Goal: Task Accomplishment & Management: Manage account settings

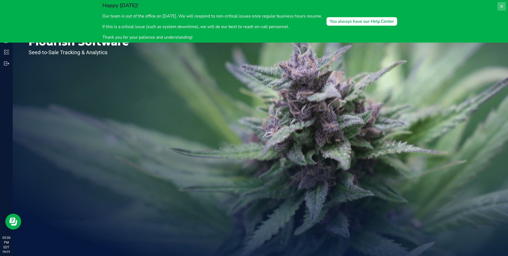
click at [502, 4] on button at bounding box center [501, 6] width 8 height 8
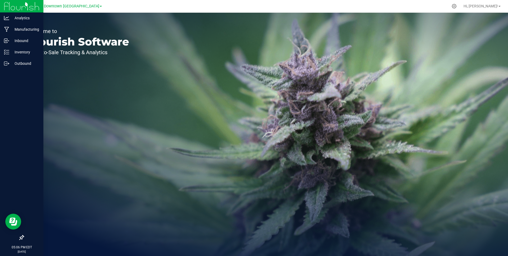
click at [20, 237] on icon at bounding box center [21, 237] width 5 height 5
click at [19, 238] on input "checkbox" at bounding box center [19, 238] width 0 height 0
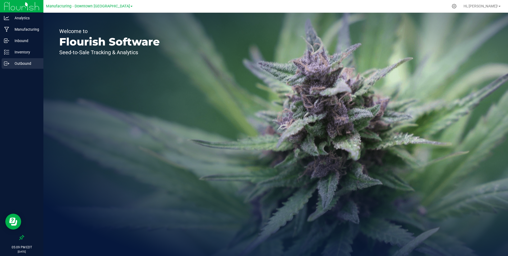
click at [29, 59] on div "Outbound" at bounding box center [23, 63] width 42 height 11
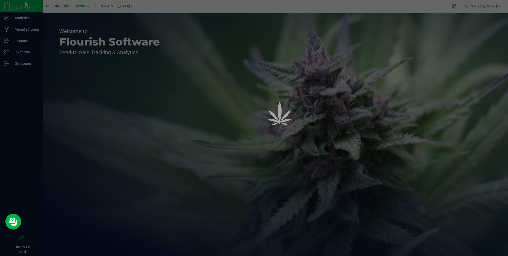
click at [30, 53] on div at bounding box center [254, 128] width 508 height 256
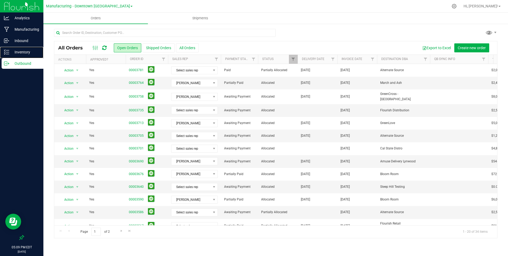
click at [30, 53] on p "Inventory" at bounding box center [25, 52] width 32 height 6
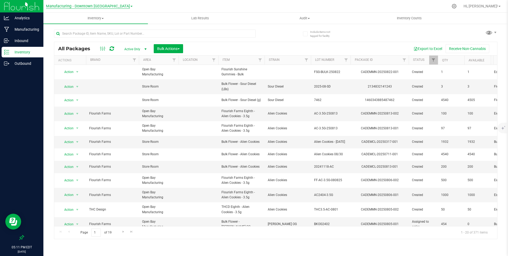
click at [77, 4] on span "Manufacturing - Downtown LA" at bounding box center [88, 6] width 84 height 5
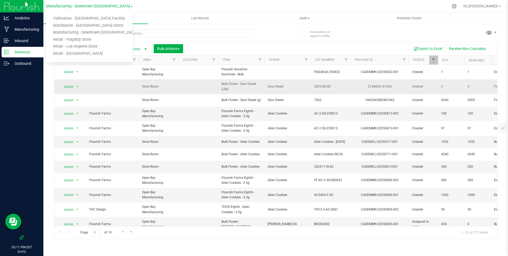
click at [147, 93] on td "Store Room" at bounding box center [159, 86] width 40 height 15
click at [82, 9] on div "Manufacturing - Downtown LA Cultivation - Los Angeles Facility Distribution - L…" at bounding box center [89, 6] width 86 height 8
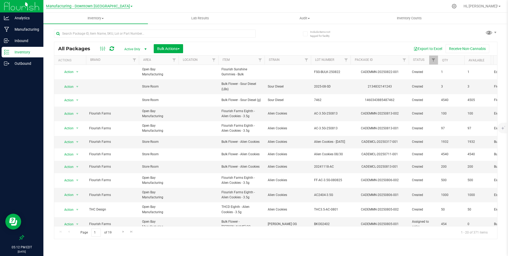
click at [84, 7] on span "Manufacturing - Downtown LA" at bounding box center [88, 6] width 84 height 5
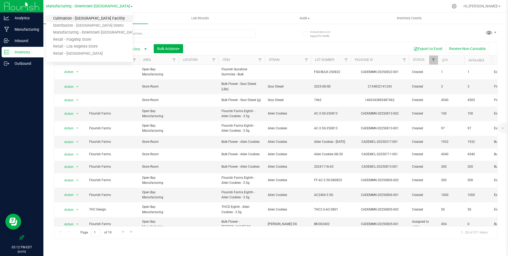
click at [75, 17] on link "Cultivation - [GEOGRAPHIC_DATA] Facility" at bounding box center [89, 18] width 86 height 7
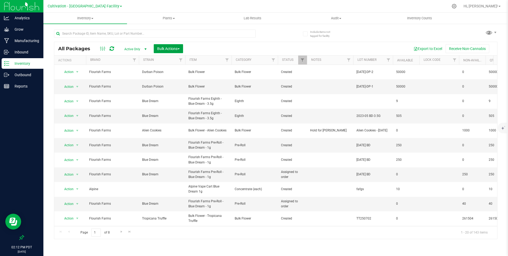
click at [160, 44] on button "Bulk Actions" at bounding box center [168, 48] width 29 height 9
click at [174, 67] on div "Add to outbound order" at bounding box center [178, 71] width 43 height 8
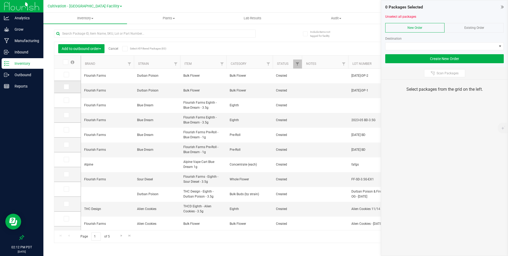
click at [66, 87] on icon at bounding box center [65, 87] width 3 height 0
click at [0, 0] on input "checkbox" at bounding box center [0, 0] width 0 height 0
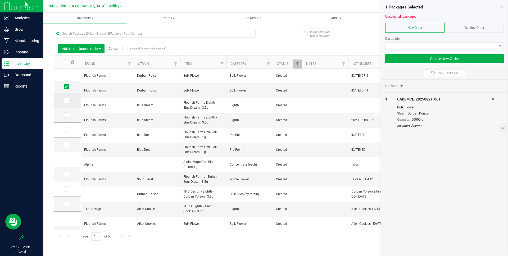
click at [67, 96] on td at bounding box center [67, 100] width 26 height 15
click at [67, 97] on td at bounding box center [67, 100] width 26 height 15
click at [67, 100] on icon at bounding box center [65, 100] width 3 height 0
click at [0, 0] on input "checkbox" at bounding box center [0, 0] width 0 height 0
click at [67, 115] on icon at bounding box center [65, 115] width 3 height 0
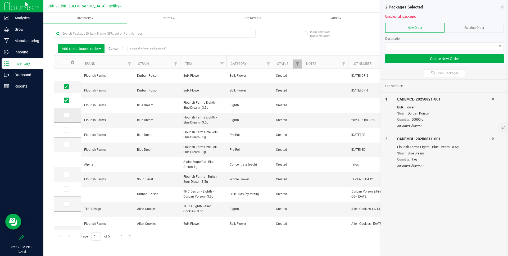
click at [0, 0] on input "checkbox" at bounding box center [0, 0] width 0 height 0
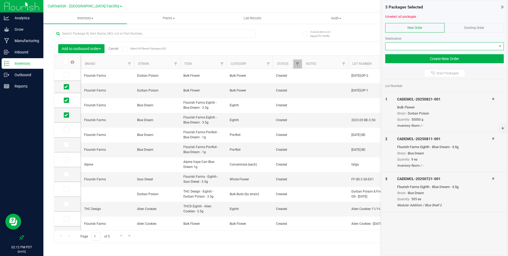
click at [407, 48] on span at bounding box center [440, 46] width 111 height 7
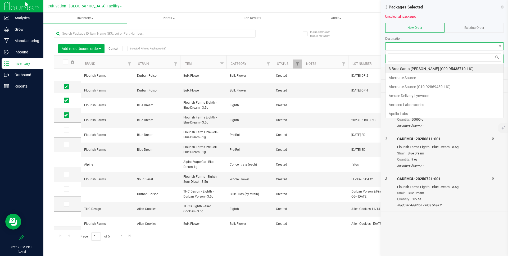
scroll to position [8, 118]
type input "ret"
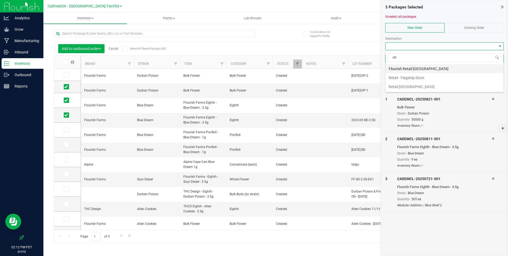
click at [420, 70] on li "Flourish Retail Los Angeles" at bounding box center [444, 68] width 118 height 9
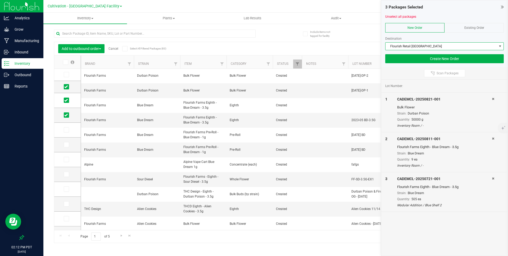
click at [492, 98] on icon at bounding box center [492, 98] width 2 height 3
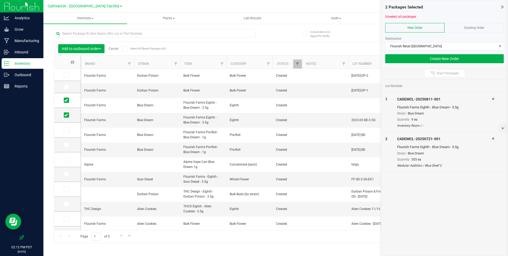
click at [494, 137] on div at bounding box center [497, 152] width 12 height 32
click at [493, 137] on icon at bounding box center [492, 138] width 2 height 3
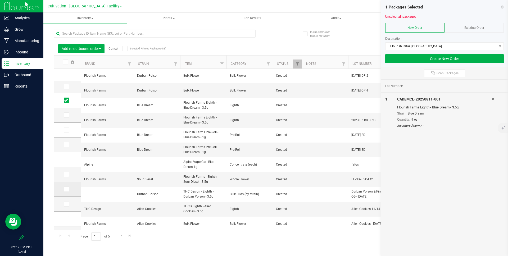
click at [64, 189] on span at bounding box center [66, 188] width 5 height 5
click at [0, 0] on input "checkbox" at bounding box center [0, 0] width 0 height 0
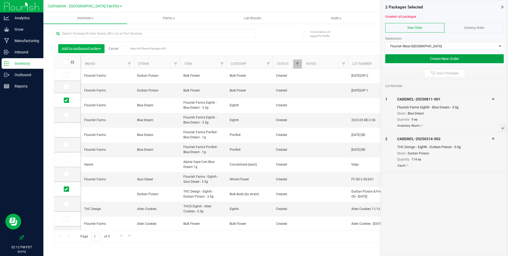
click at [450, 60] on button "Create New Order" at bounding box center [444, 58] width 118 height 9
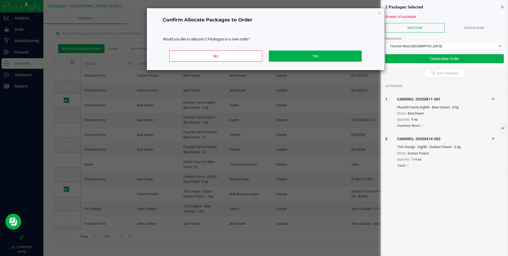
click at [316, 66] on div "No Yes" at bounding box center [266, 58] width 206 height 24
click at [324, 57] on button "Yes" at bounding box center [315, 55] width 93 height 11
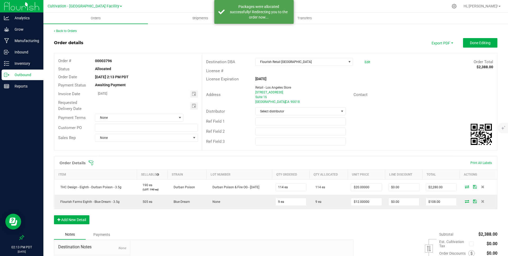
click at [464, 37] on div "Back to Orders Order details Export PDF Done Editing Order # 00003796 Status Al…" at bounding box center [275, 170] width 443 height 282
click at [464, 39] on button "Done Editing" at bounding box center [480, 43] width 34 height 10
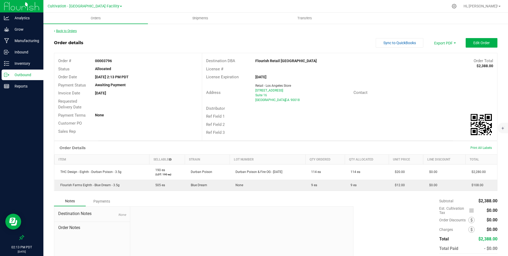
click at [72, 30] on link "Back to Orders" at bounding box center [65, 31] width 23 height 4
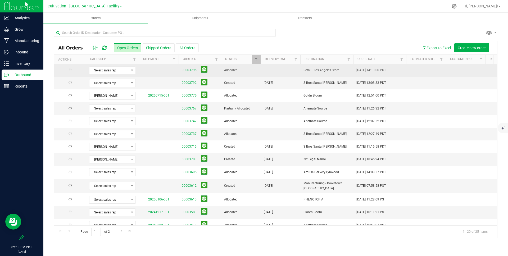
click at [246, 71] on span "Allocated" at bounding box center [240, 70] width 33 height 5
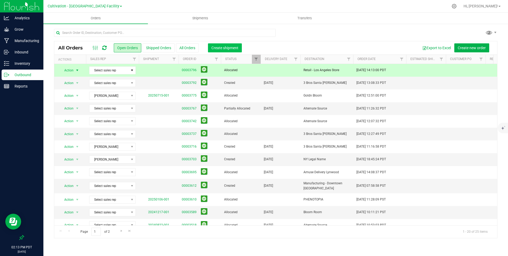
click at [228, 49] on span "Create shipment" at bounding box center [224, 48] width 27 height 4
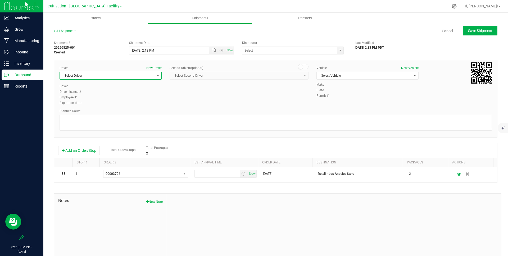
click at [138, 77] on span "Select Driver" at bounding box center [107, 75] width 95 height 7
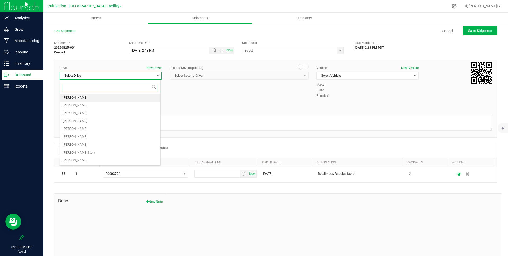
click at [121, 99] on li "Sam Budding" at bounding box center [110, 98] width 100 height 8
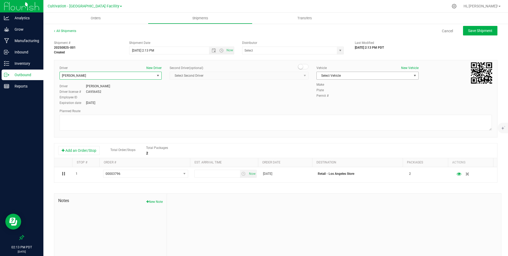
click at [332, 74] on span "Select Vehicle" at bounding box center [363, 75] width 95 height 7
click at [327, 90] on li "Sprinter Van 001" at bounding box center [364, 93] width 100 height 8
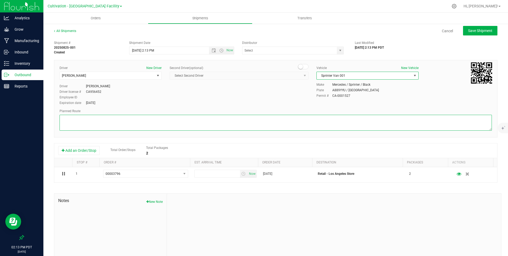
click at [314, 118] on textarea at bounding box center [275, 123] width 432 height 16
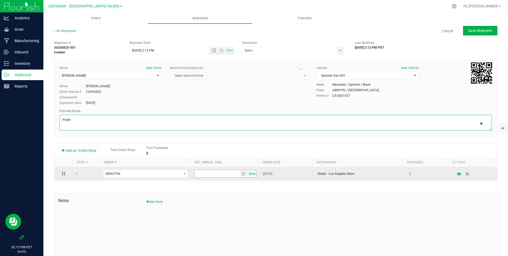
type textarea "maps"
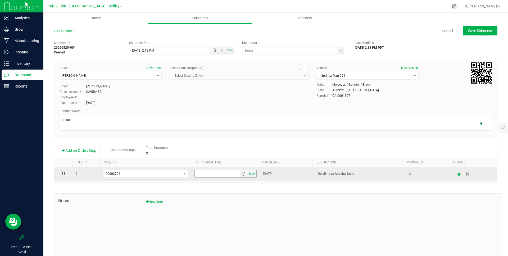
click at [248, 176] on span "Now" at bounding box center [251, 174] width 9 height 8
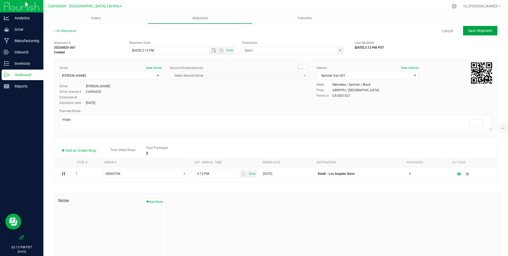
click at [463, 32] on button "Save Shipment" at bounding box center [480, 31] width 34 height 10
type input "8/25/2025 9:13 PM"
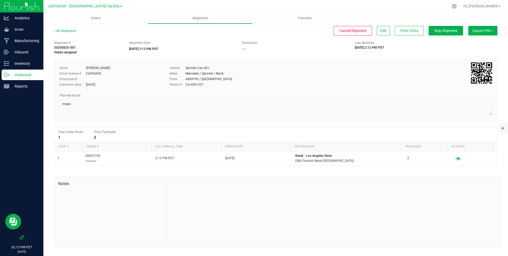
click at [483, 29] on button "Export PDF" at bounding box center [482, 31] width 29 height 10
click at [467, 49] on span "Manifest by Lot" at bounding box center [469, 50] width 22 height 4
click at [438, 31] on span "Ship Shipment" at bounding box center [446, 31] width 24 height 4
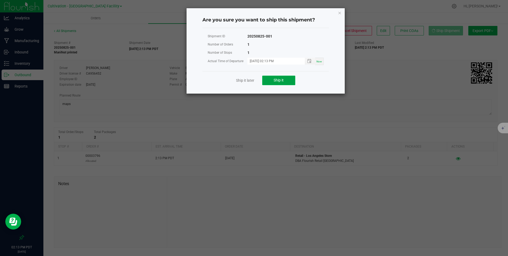
click at [276, 81] on span "Ship it" at bounding box center [278, 80] width 10 height 4
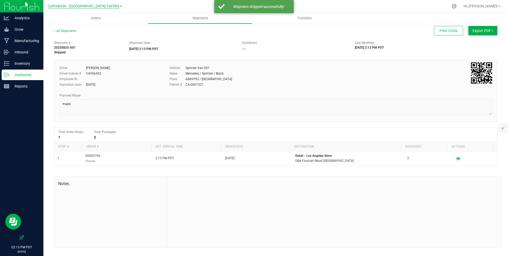
click at [74, 6] on span "Cultivation - [GEOGRAPHIC_DATA] Facility" at bounding box center [84, 6] width 72 height 5
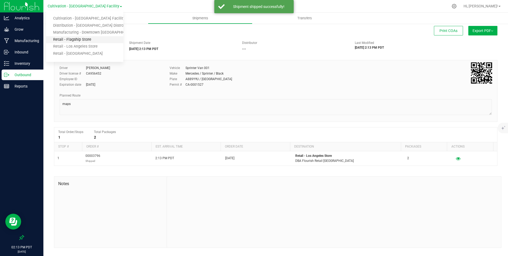
click at [72, 37] on link "Retail - Flagship Store" at bounding box center [84, 39] width 77 height 7
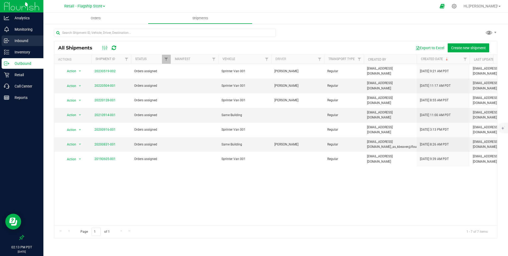
click at [31, 43] on p "Inbound" at bounding box center [25, 41] width 32 height 6
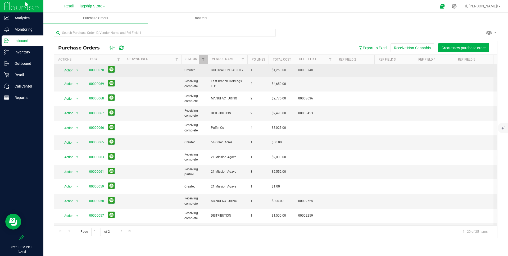
click at [97, 70] on link "00000070" at bounding box center [96, 70] width 15 height 4
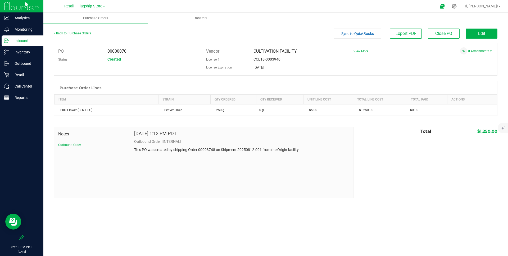
click at [75, 33] on link "Back to Purchase Orders" at bounding box center [72, 33] width 37 height 4
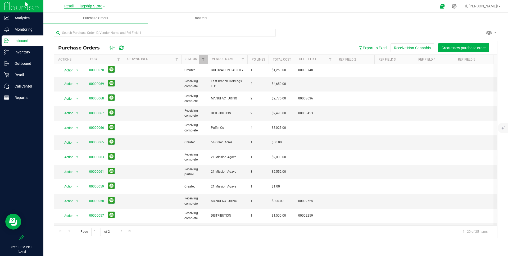
click at [88, 8] on span "Retail - Flagship Store" at bounding box center [83, 6] width 38 height 5
click at [86, 47] on link "Retail - Los Angeles Store" at bounding box center [84, 46] width 77 height 7
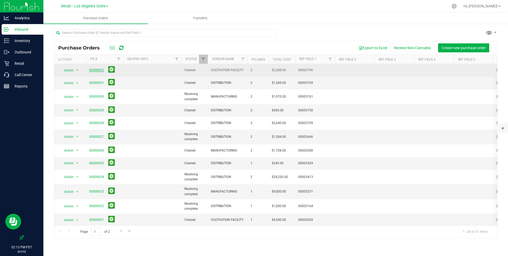
click at [94, 70] on link "00000032" at bounding box center [96, 70] width 15 height 4
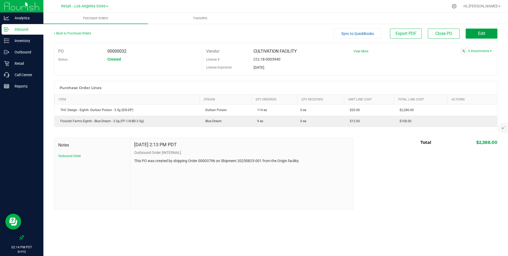
click at [474, 36] on button "Edit" at bounding box center [481, 34] width 32 height 10
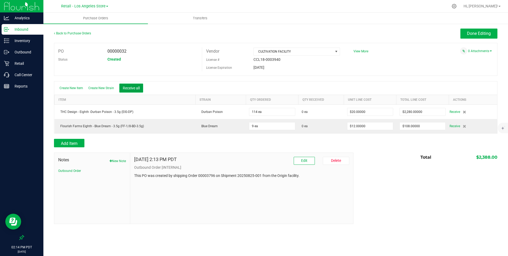
click at [128, 91] on button "Receive all" at bounding box center [131, 88] width 24 height 9
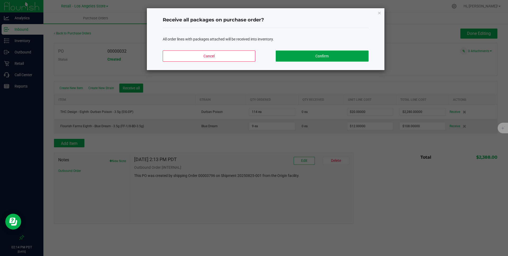
click at [309, 57] on button "Confirm" at bounding box center [321, 55] width 93 height 11
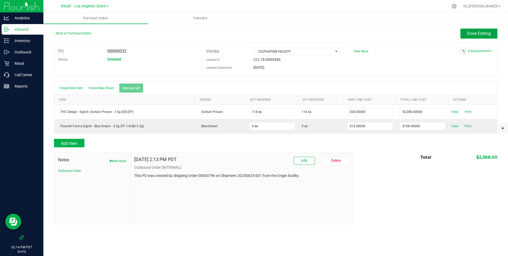
click at [467, 30] on button "Done Editing" at bounding box center [478, 34] width 37 height 10
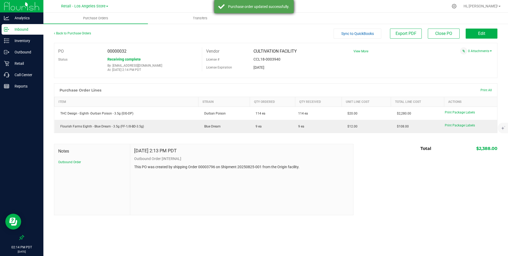
click at [237, 8] on div "Purchase order updated successfully." at bounding box center [258, 6] width 62 height 5
click at [88, 1] on div "Retail - Los Angeles Store Cultivation - Los Angeles Facility Distribution - Lo…" at bounding box center [85, 6] width 79 height 10
click at [85, 4] on span "Retail - Los Angeles Store" at bounding box center [83, 6] width 44 height 5
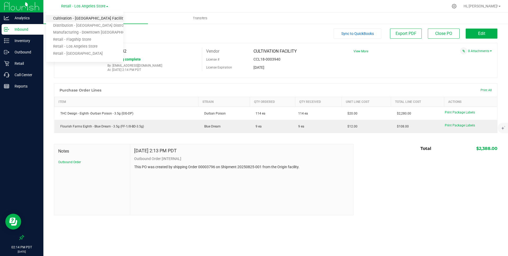
click at [73, 17] on link "Cultivation - [GEOGRAPHIC_DATA] Facility" at bounding box center [84, 18] width 77 height 7
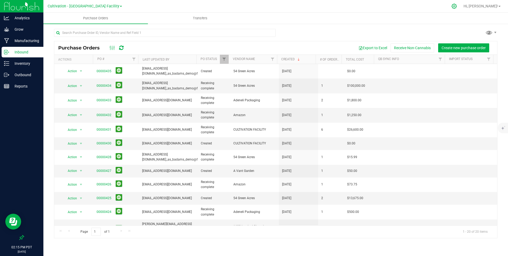
click at [457, 7] on icon at bounding box center [454, 6] width 6 height 6
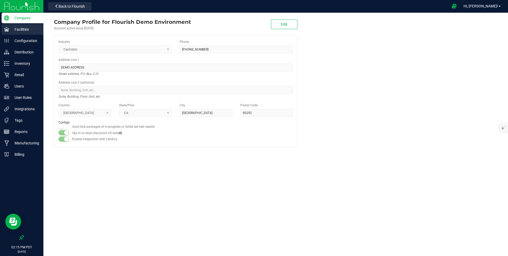
click at [26, 33] on div "Facilities" at bounding box center [23, 29] width 42 height 11
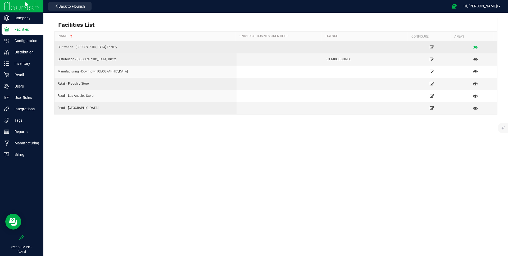
click at [475, 48] on link at bounding box center [474, 47] width 41 height 8
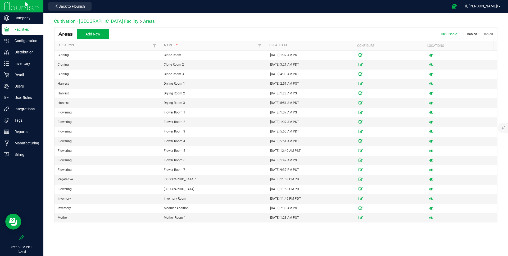
click at [98, 20] on link "Cultivation - [GEOGRAPHIC_DATA] Facility" at bounding box center [96, 21] width 84 height 5
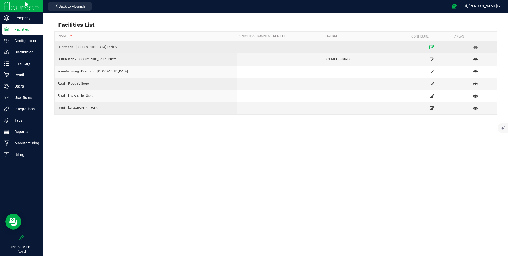
click at [429, 49] on icon at bounding box center [431, 47] width 5 height 4
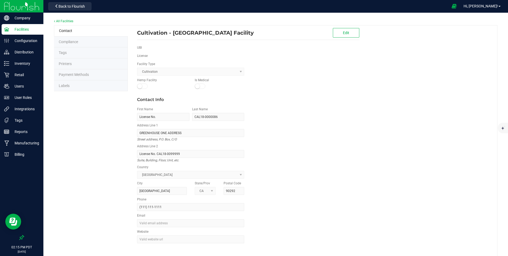
click at [84, 90] on li "Labels" at bounding box center [91, 85] width 74 height 11
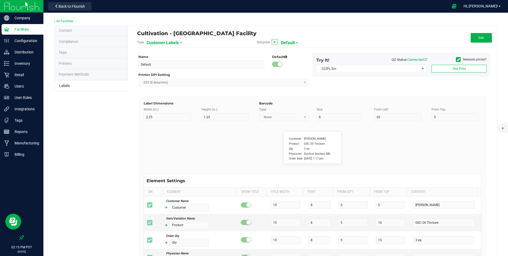
click at [159, 43] on span "Customer Labels" at bounding box center [162, 42] width 32 height 9
click at [163, 82] on span "Plant Labels" at bounding box center [158, 83] width 18 height 4
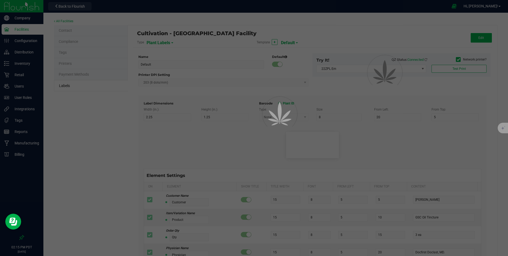
type input "Plants2023"
type input "1"
type input "4"
type input "1"
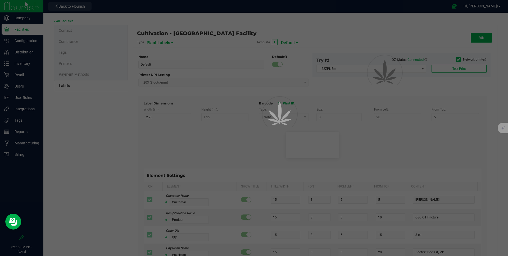
type input "Plant ID"
type input "20"
type input "6"
type input "3"
type input "8"
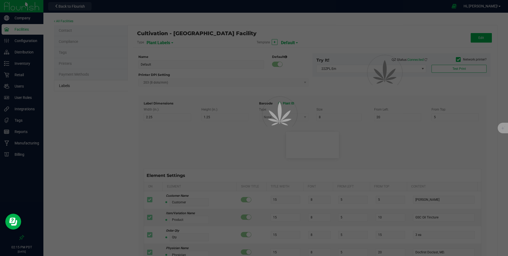
type input "Group"
type input "20"
type input "6"
type input "3"
type input "11"
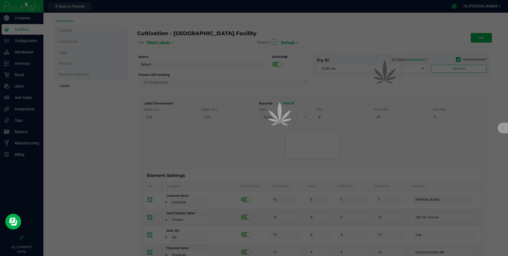
type input "Strain"
type input "20"
type input "6"
type input "3"
type input "14"
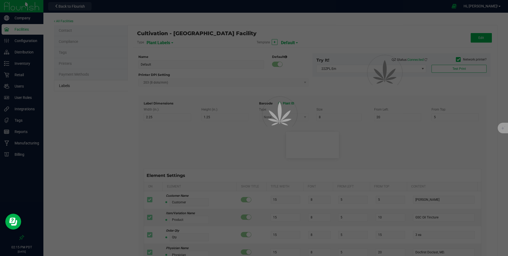
type input "Origin Group"
type input "20"
type input "6"
type input "3"
type input "17"
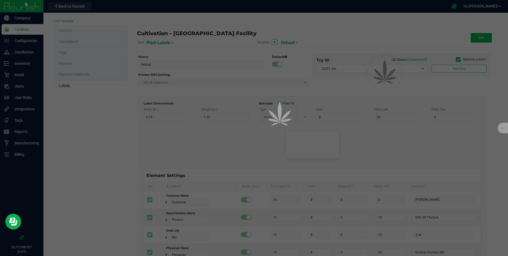
type input "Plant Batch"
type input "25"
type input "6"
type input "3"
type input "20"
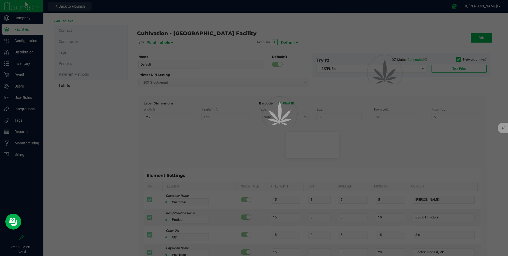
type input "1A400620000DEMO0000001"
type input "Alive Count"
type input "52"
type input "16"
type input "420"
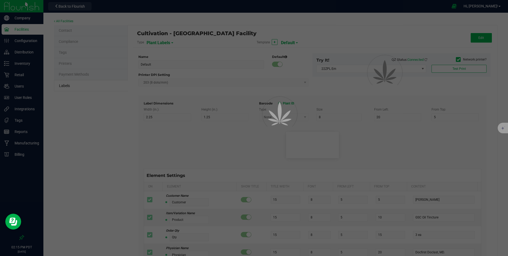
type input "Origin Package ID"
type input "25"
type input "3"
type input "28"
type input "9358338206076023"
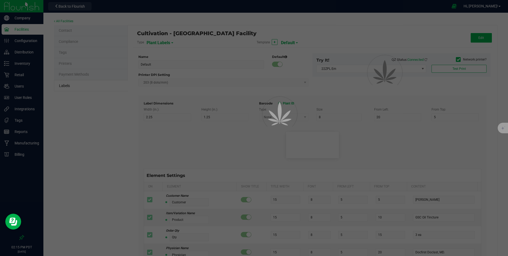
type input "Origin Package's Origin Group Name"
type input "25"
type input "3"
type input "32"
type input "Gelato Group"
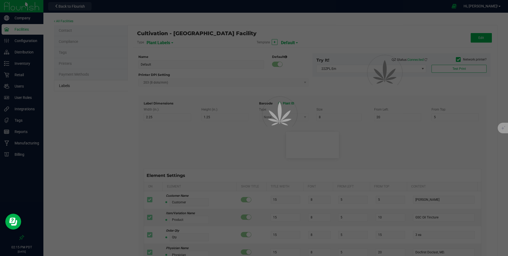
type input "Origin Package's Origin Plant ID"
type input "25"
type input "3"
type input "36"
type input "0002068266882390"
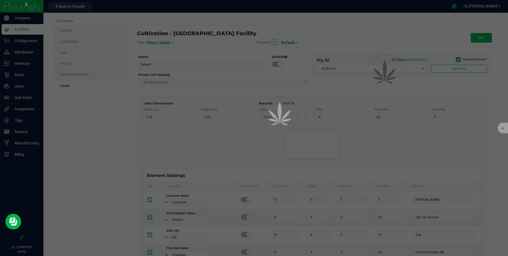
type input "Plant Timestamp"
type input "25"
type input "3"
type input "40"
type input "4/20/2023 10:14pm"
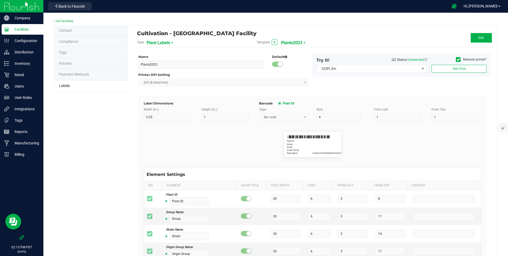
click at [162, 44] on span "Plant Labels" at bounding box center [158, 42] width 24 height 9
click at [165, 76] on li "Package Labels" at bounding box center [172, 74] width 52 height 10
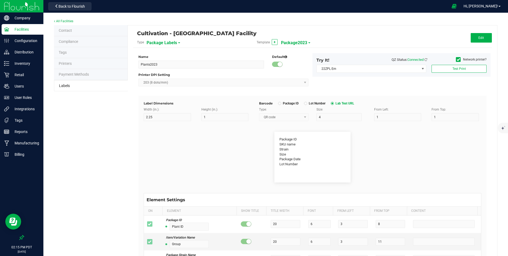
type input "Package2023"
type input "3"
type input "2"
type input "40"
type input "4"
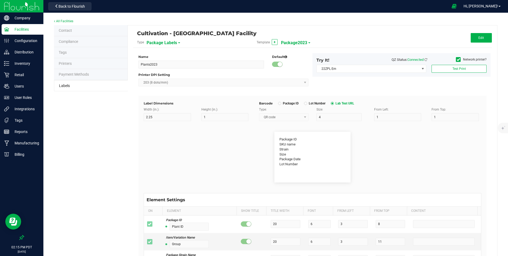
type input "37"
type input "Package ID"
type input "25"
type input "10"
type input "5"
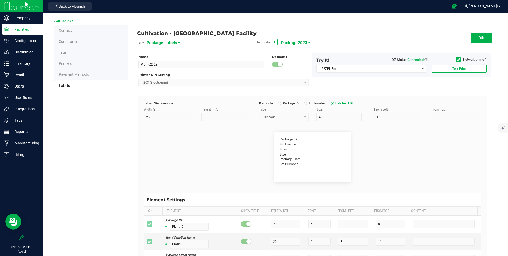
type input "5"
type input "SKU name"
type input "25"
type input "10"
type input "5"
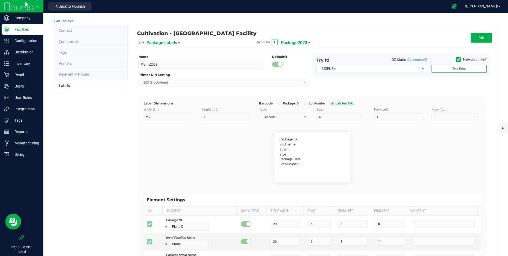
type input "10"
type input "25"
type input "10"
type input "5"
type input "15"
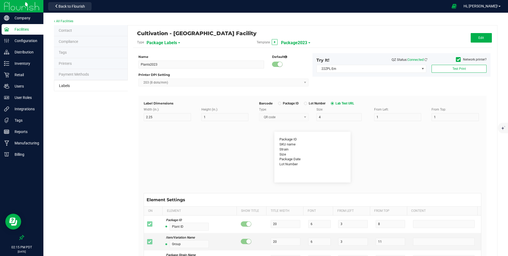
type input "Size"
type input "25"
type input "10"
type input "5"
type input "20"
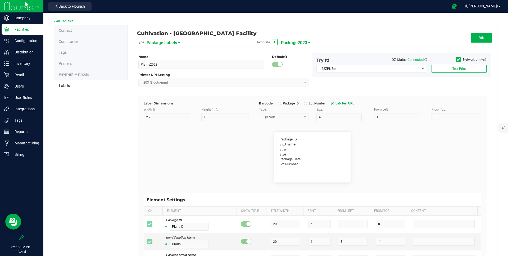
type input "Package Date"
type input "10"
type input "5"
type input "25"
type input "Lot Number"
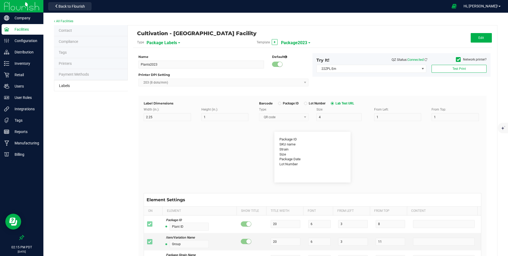
type input "25"
type input "10"
type input "5"
type input "30"
type input "SKU"
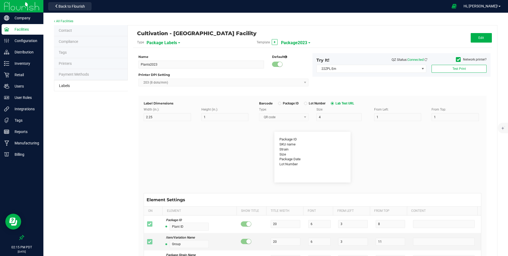
type input "10"
type input "5"
type input "30"
type input "42P017"
type input "Ref Field 1"
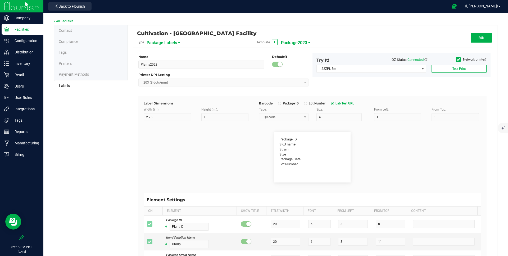
type input "10"
type input "5"
type input "35"
type input "Ref Field 1 Value"
type input "Ref Field 2"
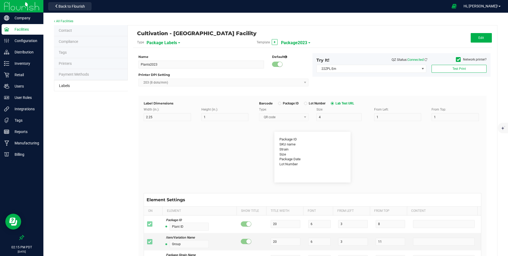
type input "10"
type input "5"
type input "35"
type input "Ref Field 2 Value"
type input "Ref Field 3"
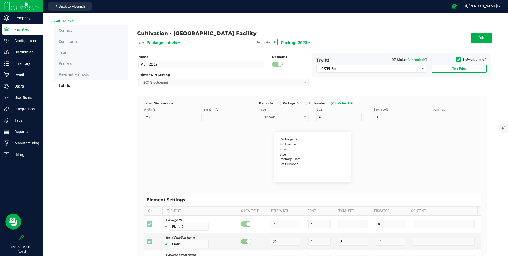
type input "10"
type input "5"
type input "35"
type input "Ref Field 3 Value"
click at [292, 40] on span "Package2023" at bounding box center [294, 42] width 26 height 9
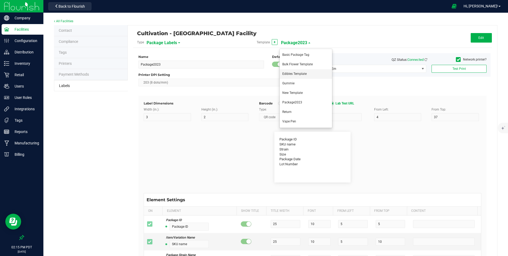
click at [292, 74] on span "Edibles Template" at bounding box center [294, 74] width 24 height 4
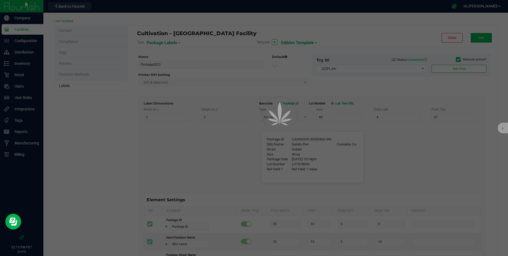
type input "Edibles Template"
type input "4"
type input "8"
type input "5"
type input "40"
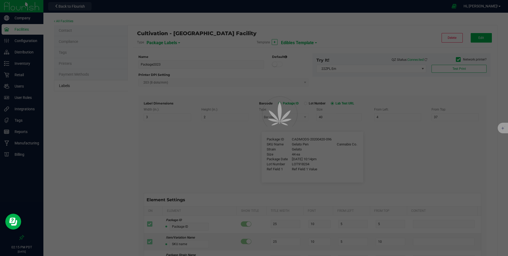
type input "CADMODS-20200420-096"
type input "SKU Name"
type input "Gelato Pen"
type input "Gelato"
type input "44 ea"
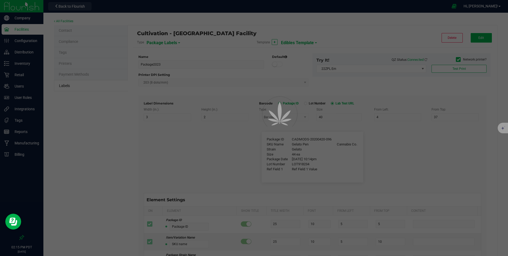
type input "4/20/2019 10:14pm"
type input "LOT918234"
type input "Ref Field 1"
type input "35"
type input "Ref Field 1 Value"
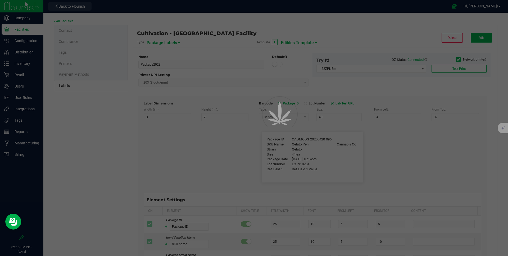
type input "Brand"
type input "75"
type input "10"
type input "Cannabis Co."
type input "SKU"
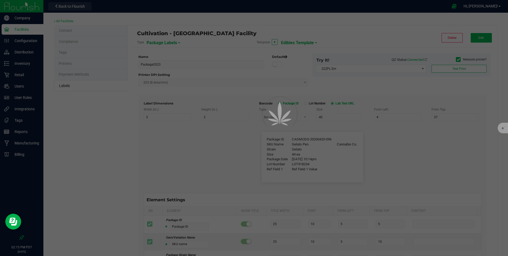
type input "30"
type input "42P017"
type input "Ref Field 2"
type input "Ref Field 2 Value"
type input "Ref Field 3"
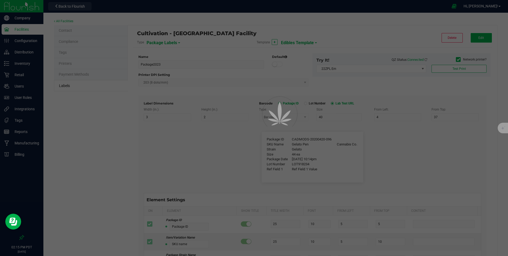
type input "Ref Field 3 Value"
type input "Item Ref Field 1"
type input "Item Ref Field 1 Value"
type input "Item Ref Field 2"
type input "Item Ref Field 2 Value"
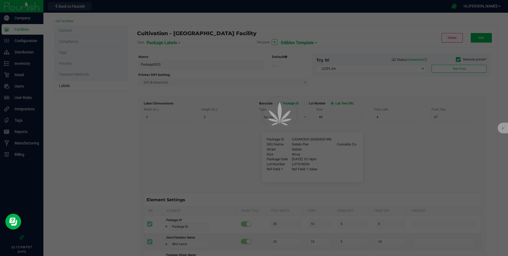
type input "Item Ref Field 3"
type input "Item Ref Field 3 Value"
type input "Item Ref Field 4"
type input "Item Ref Field 4 Value"
type input "Item Ref Field 5"
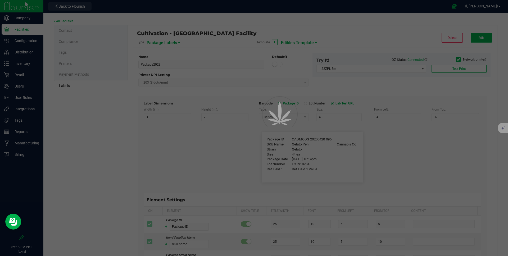
type input "Item Ref Field 5 Value"
type input "NDC Number"
type input "0777-3105-02"
type input "Number of Servings"
type input "4 servings/item"
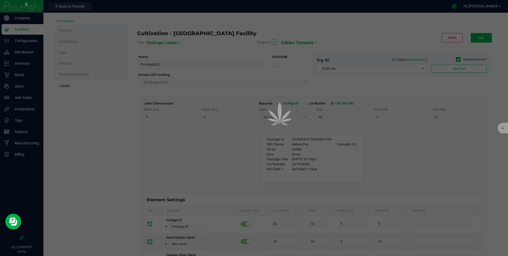
type input "Serving Size"
type input "1 cup"
type input "Serving Size (Grams)"
type input "4 g"
type input "Item Ingredients"
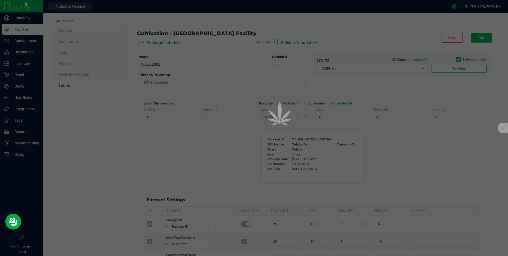
type input "Ingredient one, ingredient two"
type input "Allergens"
type input "Tree Nuts, Soy, Wheat"
type input "Feel"
type input "Relaxed"
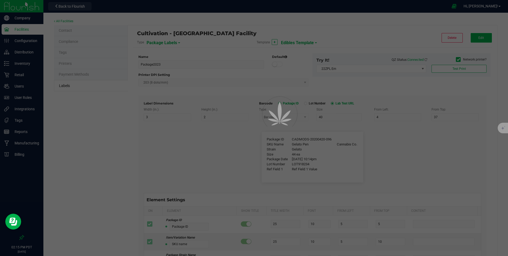
type input "Usable Cannabis per Unit"
type input "25.73 g"
type input "Moisture %"
type input "8.40 %"
type input "Strain Description"
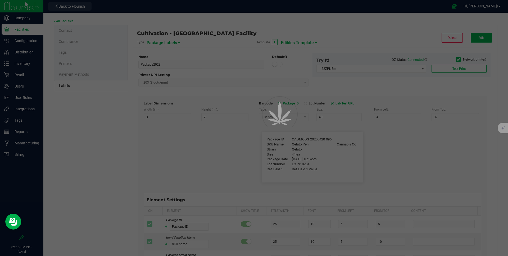
type input "Pineapple, Molasses, Napalm"
type input "Strain Type"
type input "Indica"
type input "Order ID"
type input "35"
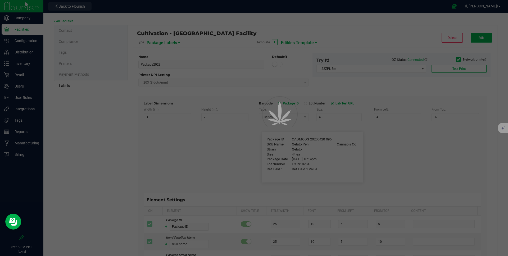
type input "00256420"
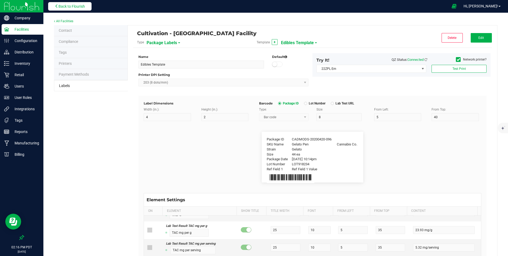
click at [69, 2] on button "Back to Flourish" at bounding box center [69, 6] width 43 height 8
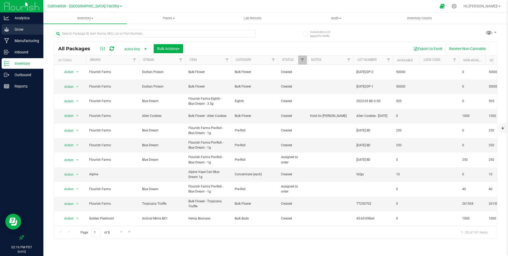
click at [36, 33] on div "Grow" at bounding box center [23, 29] width 42 height 11
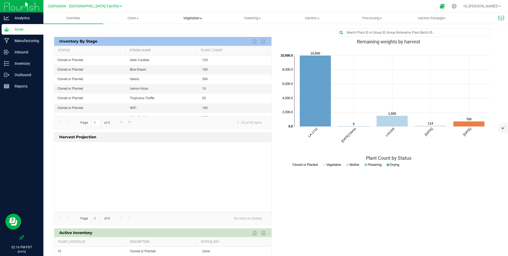
click at [187, 17] on span "Vegetation" at bounding box center [192, 18] width 59 height 5
click at [189, 33] on span "Veg groups" at bounding box center [180, 32] width 34 height 4
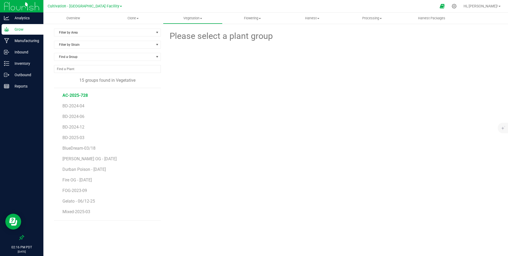
click at [78, 94] on span "AC-2025-728" at bounding box center [74, 95] width 25 height 5
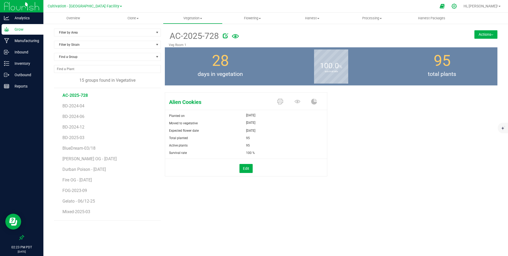
click at [457, 7] on icon at bounding box center [454, 6] width 6 height 6
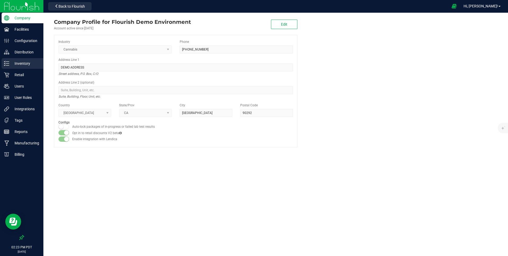
click at [38, 62] on p "Inventory" at bounding box center [25, 63] width 32 height 6
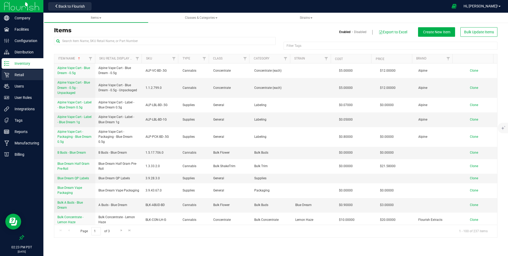
click at [30, 76] on p "Retail" at bounding box center [25, 75] width 32 height 6
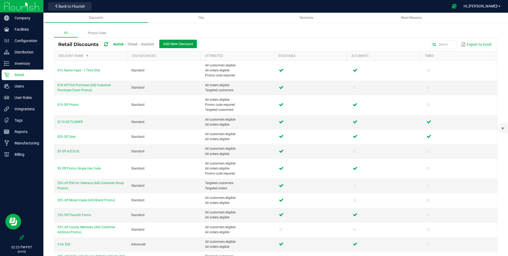
click at [168, 47] on button "Add New Discount" at bounding box center [178, 44] width 38 height 8
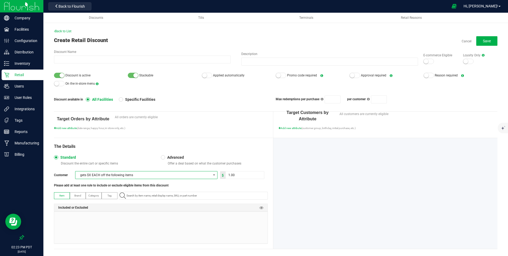
click at [161, 175] on span "gets $X EACH off the following items" at bounding box center [142, 174] width 135 height 7
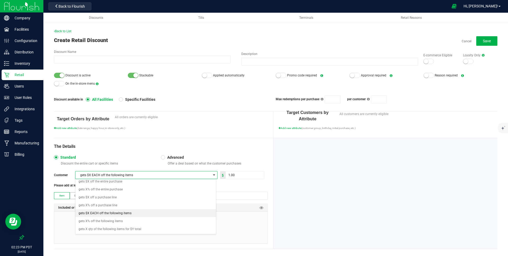
click at [177, 156] on span "Advanced" at bounding box center [174, 157] width 19 height 5
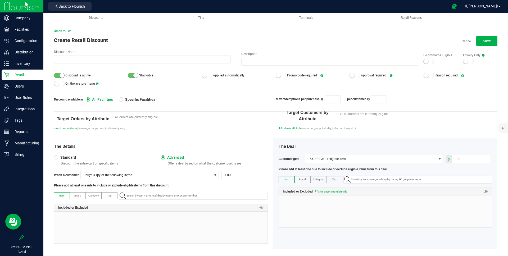
click at [74, 157] on span "Standard" at bounding box center [67, 157] width 18 height 5
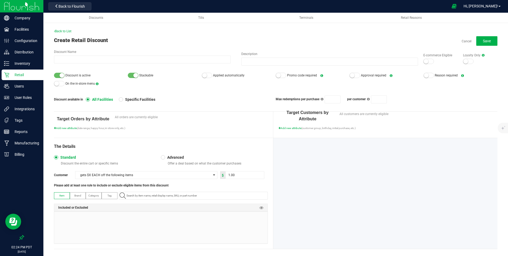
click at [176, 158] on span "Advanced" at bounding box center [174, 157] width 19 height 5
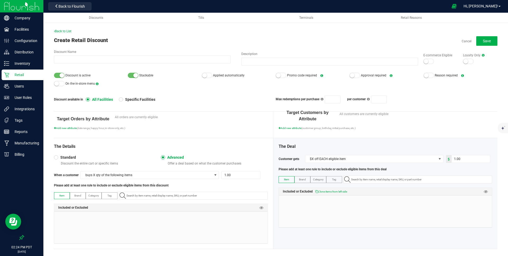
click at [74, 155] on span "Standard" at bounding box center [67, 157] width 18 height 5
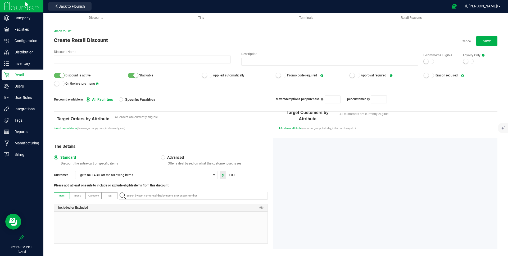
click at [91, 196] on span "Category" at bounding box center [93, 195] width 11 height 3
click at [259, 209] on icon at bounding box center [261, 207] width 4 height 4
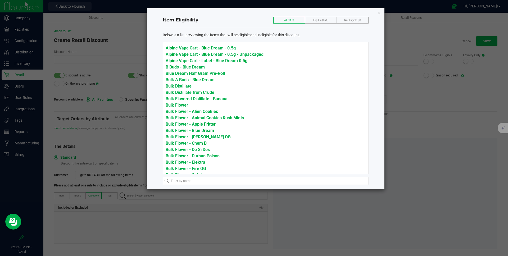
click at [376, 13] on div "Item Eligibility All (165) Eligible (165) Not Eligible (0) Below is a list prev…" at bounding box center [265, 98] width 237 height 181
click at [378, 13] on icon "button" at bounding box center [379, 13] width 4 height 6
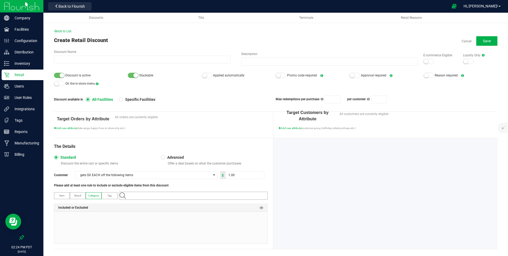
click at [185, 194] on input "NO DATA FOUND" at bounding box center [195, 195] width 143 height 7
type input "ei"
click at [168, 203] on li "Eighth" at bounding box center [192, 205] width 146 height 8
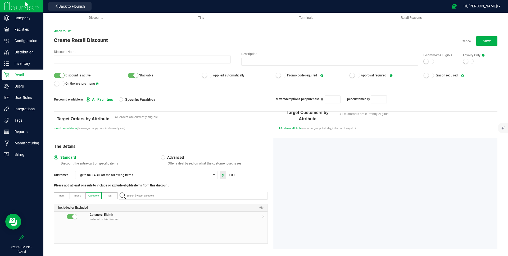
click at [172, 158] on span "Advanced" at bounding box center [174, 157] width 19 height 5
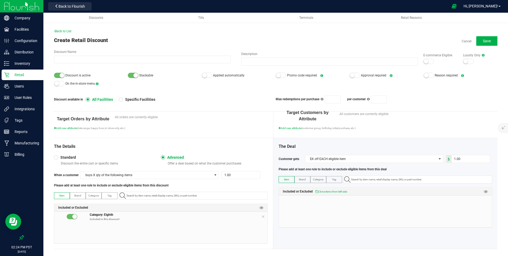
click at [418, 163] on div "Customer gets $X off EACH eligible item 1.00 Please add at least one rule to in…" at bounding box center [385, 163] width 214 height 17
click at [418, 159] on span "$X off EACH eligible item" at bounding box center [370, 158] width 131 height 7
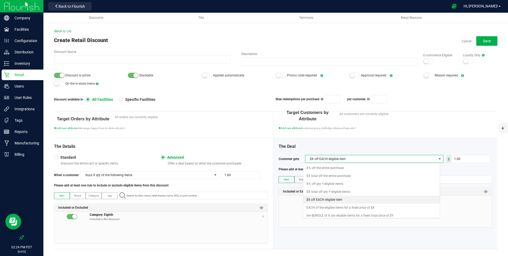
scroll to position [8, 137]
click at [344, 183] on li "X% off qty Y eligible items" at bounding box center [371, 184] width 136 height 8
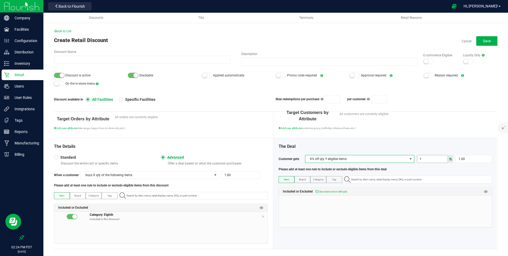
click at [435, 159] on input "1" at bounding box center [432, 158] width 31 height 7
type input "100"
click at [431, 169] on div "Please add at least one rule to include or exclude eligible items from this deal" at bounding box center [385, 169] width 214 height 5
click at [324, 190] on span "Clone items from left side" at bounding box center [331, 191] width 32 height 3
click at [226, 174] on input "1" at bounding box center [241, 174] width 38 height 7
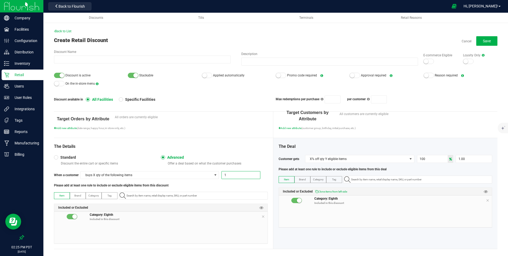
click at [226, 174] on input "1" at bounding box center [241, 174] width 38 height 7
type input "3.00"
click at [236, 190] on div "The Details Standard Discount the entire cart or specific items Advanced Offer …" at bounding box center [163, 193] width 219 height 111
click at [202, 74] on small at bounding box center [204, 75] width 5 height 5
click at [133, 75] on small at bounding box center [135, 75] width 5 height 5
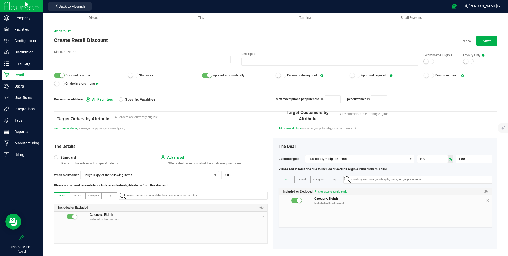
click at [463, 61] on small at bounding box center [465, 61] width 5 height 5
click at [463, 61] on div at bounding box center [468, 61] width 11 height 5
click at [424, 56] on label "E-commerce Eligible" at bounding box center [440, 55] width 34 height 5
click at [355, 74] on div at bounding box center [354, 75] width 11 height 5
click at [205, 76] on div at bounding box center [207, 75] width 11 height 5
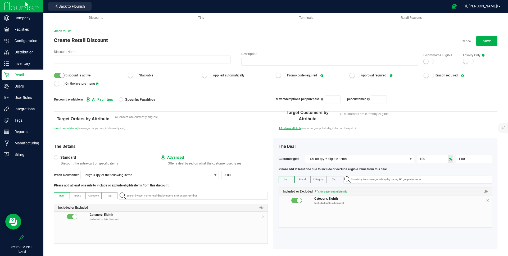
click at [286, 128] on span "Add new attribute" at bounding box center [289, 128] width 23 height 3
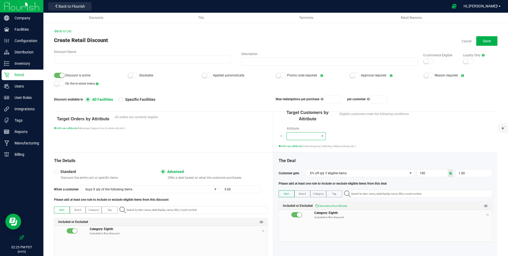
click at [304, 134] on span at bounding box center [303, 135] width 32 height 7
click at [305, 145] on span "Customer groups" at bounding box center [300, 144] width 25 height 5
click at [368, 130] on label "Customer Groups" at bounding box center [422, 128] width 139 height 5
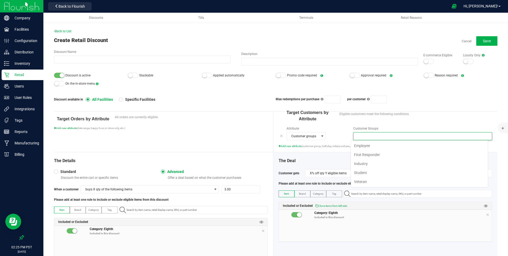
click at [367, 133] on input at bounding box center [419, 135] width 132 height 7
click at [301, 136] on span "Customer groups" at bounding box center [303, 135] width 32 height 7
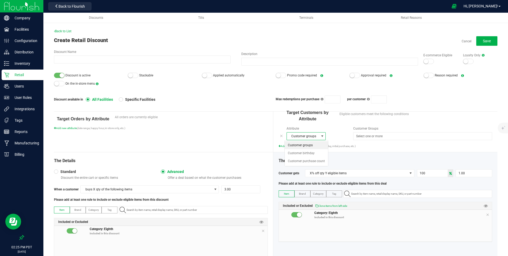
scroll to position [8, 39]
click at [68, 129] on span "Add new attribute" at bounding box center [65, 128] width 23 height 3
click at [80, 132] on span at bounding box center [78, 135] width 32 height 7
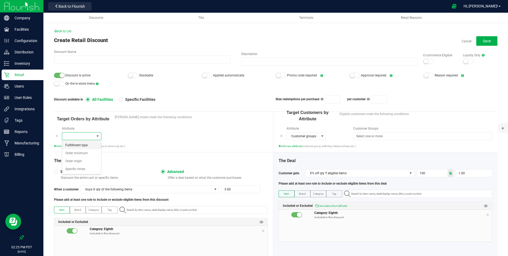
click at [78, 146] on span "Fulfillment type" at bounding box center [76, 144] width 22 height 5
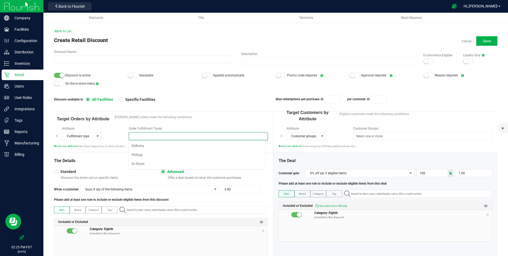
click at [137, 136] on input at bounding box center [195, 135] width 132 height 7
click at [141, 162] on span "In-Store" at bounding box center [137, 164] width 13 height 8
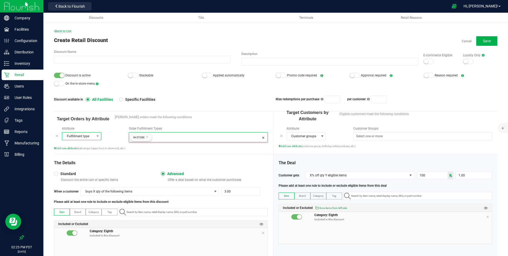
click at [90, 134] on span "Fulfillment type" at bounding box center [78, 135] width 32 height 7
click at [83, 167] on span "Specific times" at bounding box center [75, 168] width 20 height 5
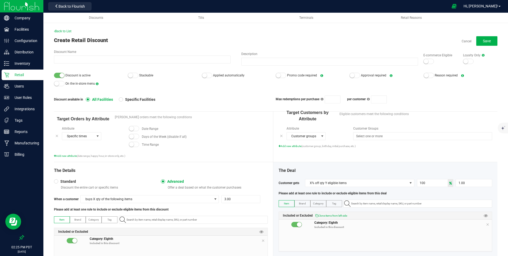
click at [132, 130] on span at bounding box center [134, 128] width 11 height 5
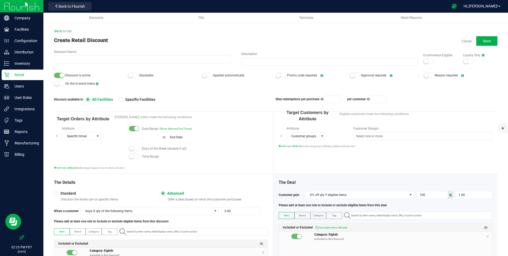
type input "month/day/year"
click at [139, 138] on input at bounding box center [145, 137] width 32 height 7
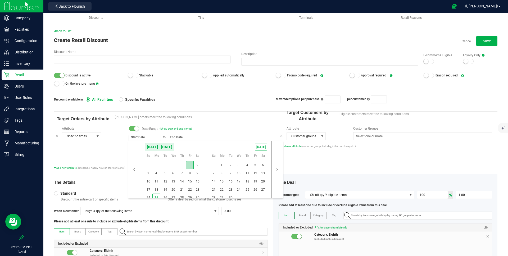
click at [189, 165] on span "1" at bounding box center [190, 165] width 8 height 8
type input "8/1/2025"
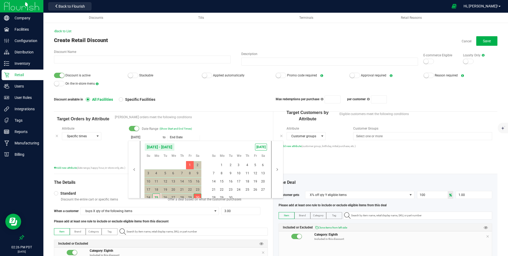
click at [198, 196] on span "30" at bounding box center [198, 198] width 8 height 8
type input "8/30/2025"
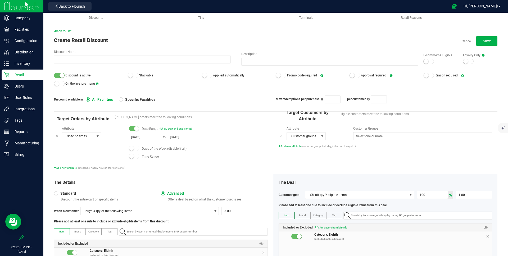
click at [206, 128] on div "Date Range (Show Start and End Times)" at bounding box center [198, 128] width 139 height 5
click at [134, 157] on span at bounding box center [134, 156] width 11 height 5
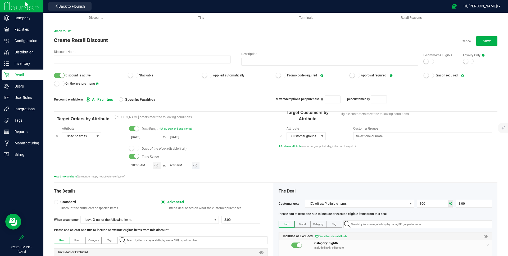
click at [171, 165] on input "6:00 PM" at bounding box center [180, 165] width 24 height 7
type input "12:00 PM"
click at [172, 173] on div "Attribute Specific times Date Range (Show Start and End Times) 8/1/2025 to 8/30…" at bounding box center [161, 152] width 214 height 52
click at [178, 167] on input "12:00 PM" at bounding box center [180, 165] width 24 height 7
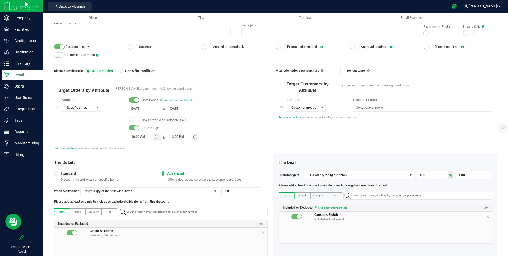
scroll to position [42, 0]
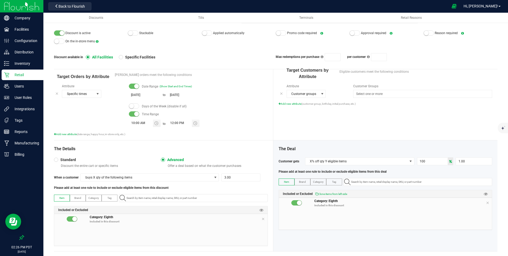
click at [25, 234] on div at bounding box center [21, 237] width 43 height 10
click at [21, 237] on icon at bounding box center [21, 237] width 5 height 5
click at [19, 238] on input "checkbox" at bounding box center [19, 238] width 0 height 0
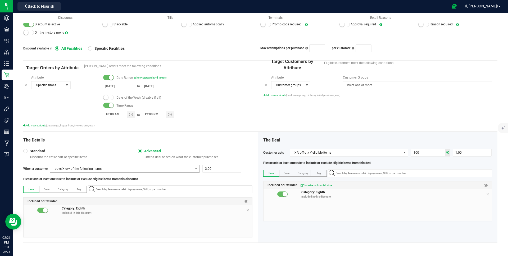
scroll to position [0, 0]
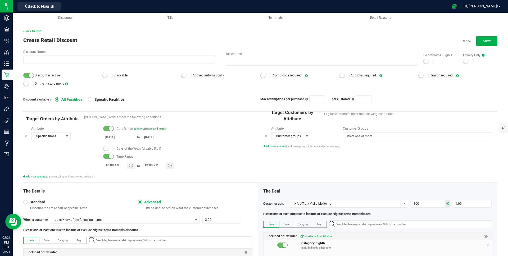
click at [461, 39] on app-cancel-button "Cancel" at bounding box center [466, 41] width 10 height 5
click at [461, 40] on link "Cancel" at bounding box center [466, 41] width 10 height 4
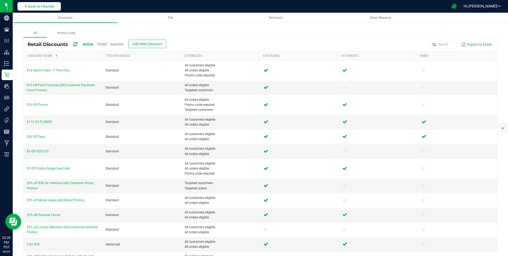
click at [48, 9] on button "Back to Flourish" at bounding box center [38, 6] width 43 height 8
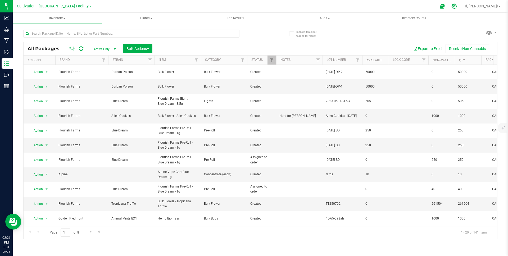
click at [458, 6] on div at bounding box center [453, 6] width 7 height 6
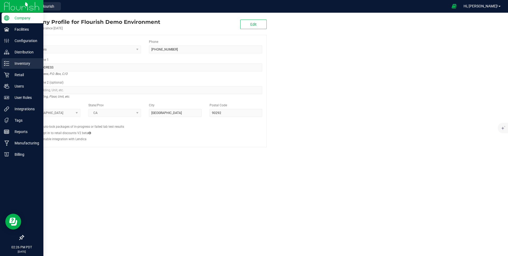
click at [10, 65] on p "Inventory" at bounding box center [25, 63] width 32 height 6
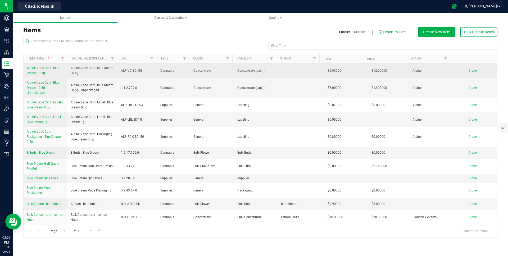
click at [45, 68] on span "Alpine Vape Cart - Blue Dream - 0.5g" at bounding box center [43, 70] width 33 height 9
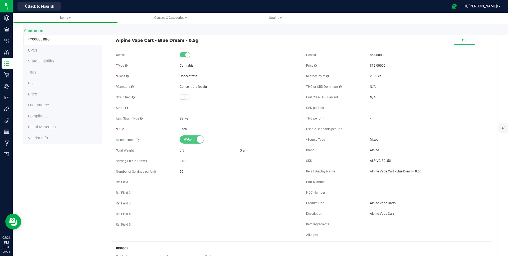
click at [449, 38] on div "Edit" at bounding box center [397, 40] width 190 height 13
click at [454, 38] on button "Edit" at bounding box center [464, 41] width 21 height 8
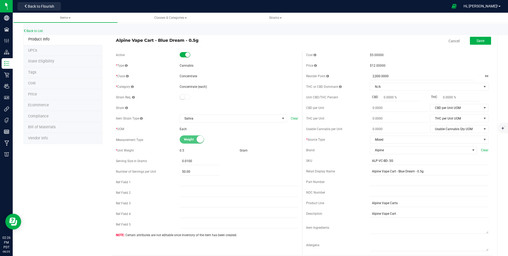
click at [117, 39] on span "Alpine Vape Cart - Blue Dream - 0.5g" at bounding box center [207, 40] width 182 height 6
drag, startPoint x: 117, startPoint y: 39, endPoint x: 194, endPoint y: 39, distance: 77.2
click at [194, 39] on span "Alpine Vape Cart - Blue Dream - 0.5g" at bounding box center [207, 40] width 182 height 6
click at [182, 75] on span "Concentrate" at bounding box center [188, 76] width 17 height 4
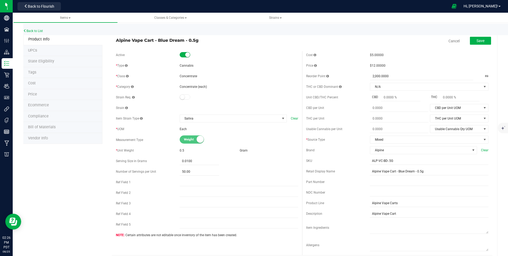
click at [182, 75] on span "Concentrate" at bounding box center [188, 76] width 17 height 4
click at [186, 84] on div "Concentrate (each)" at bounding box center [239, 86] width 118 height 5
click at [125, 128] on div "* UOM" at bounding box center [148, 129] width 64 height 5
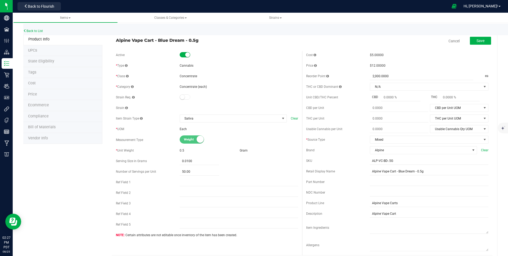
click at [125, 128] on div "* UOM" at bounding box center [148, 129] width 64 height 5
click at [126, 152] on div "* Unit Weight" at bounding box center [148, 150] width 64 height 5
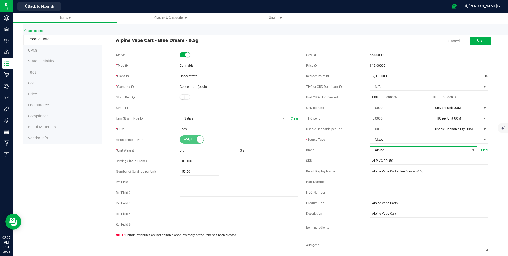
click at [403, 153] on span "Alpine" at bounding box center [420, 149] width 100 height 7
click at [392, 153] on span "Alpine" at bounding box center [420, 149] width 100 height 7
click at [371, 162] on input "ALP-VC-BD-.5G" at bounding box center [429, 161] width 118 height 8
drag, startPoint x: 371, startPoint y: 162, endPoint x: 388, endPoint y: 161, distance: 16.7
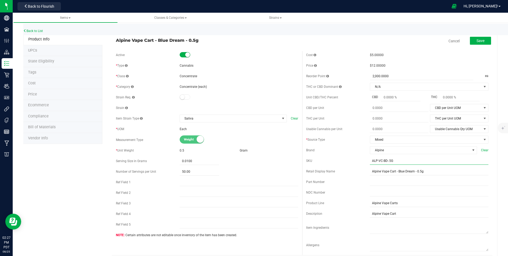
click at [388, 161] on input "ALP-VC-BD-.5G" at bounding box center [429, 161] width 118 height 8
click at [385, 159] on input "ALP-VC-BD-.5G" at bounding box center [429, 161] width 118 height 8
click at [395, 173] on input "Alpine Vape Cart - Blue Dream - 0.5g" at bounding box center [429, 171] width 118 height 8
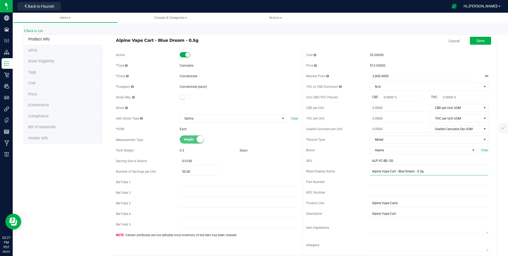
click at [393, 171] on input "Alpine Vape Cart - Blue Dream - 0.5g" at bounding box center [429, 171] width 118 height 8
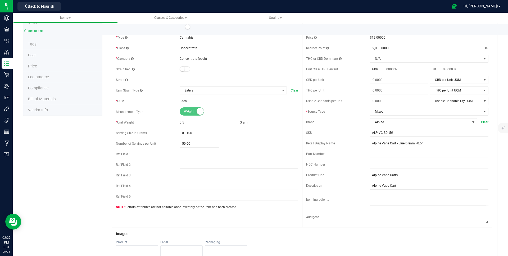
scroll to position [0, 0]
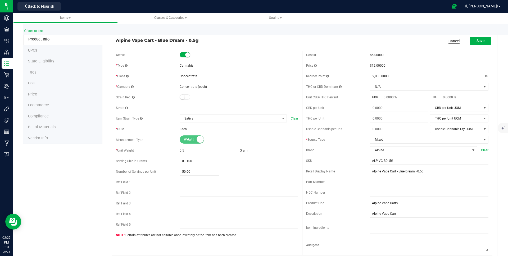
click at [452, 40] on link "Cancel" at bounding box center [453, 40] width 11 height 5
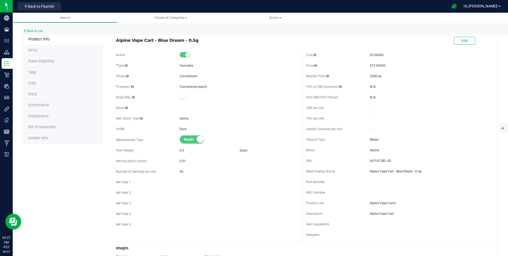
click at [61, 108] on li "Ecommerce" at bounding box center [62, 105] width 79 height 11
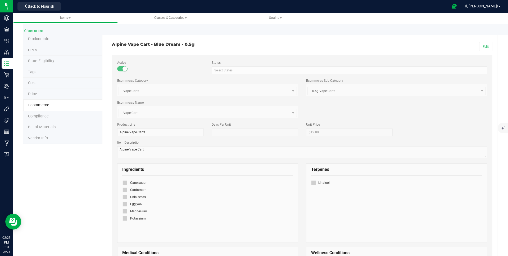
click at [59, 43] on li "Product Info" at bounding box center [62, 39] width 79 height 11
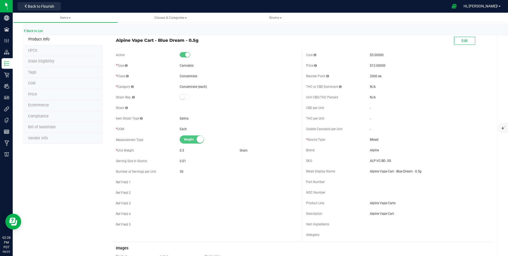
drag, startPoint x: 170, startPoint y: 76, endPoint x: 201, endPoint y: 76, distance: 31.2
click at [201, 76] on div "* Class Concentrate" at bounding box center [207, 76] width 182 height 8
drag, startPoint x: 182, startPoint y: 87, endPoint x: 177, endPoint y: 75, distance: 13.1
click at [177, 75] on div "Active * Type Cannabis * Class Concentrate * Category" at bounding box center [207, 141] width 190 height 180
click at [186, 73] on div "* Class Concentrate" at bounding box center [207, 76] width 182 height 8
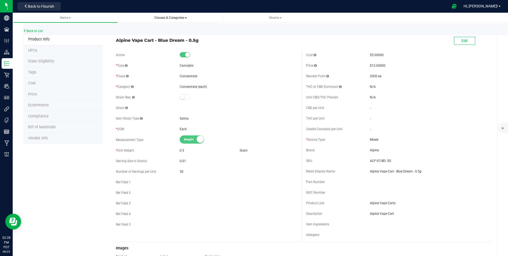
click at [176, 20] on span "Classes & Categories" at bounding box center [170, 18] width 96 height 4
click at [175, 17] on span "Classes & Categories" at bounding box center [170, 18] width 33 height 4
click at [146, 38] on span "All categories" at bounding box center [137, 40] width 22 height 4
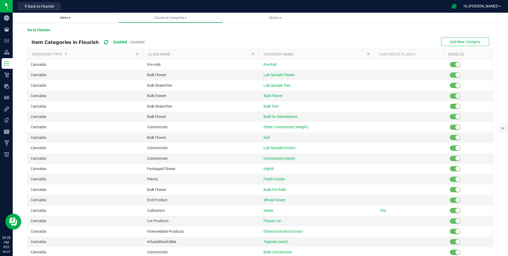
click at [67, 16] on span "Items" at bounding box center [65, 18] width 11 height 4
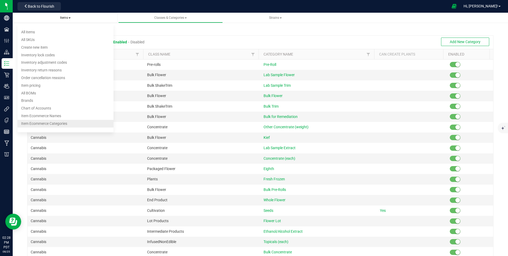
click at [57, 121] on li "Item Ecommerce Categories" at bounding box center [65, 124] width 96 height 8
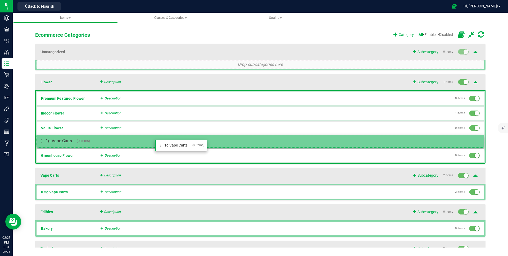
drag, startPoint x: 156, startPoint y: 171, endPoint x: 154, endPoint y: 140, distance: 31.8
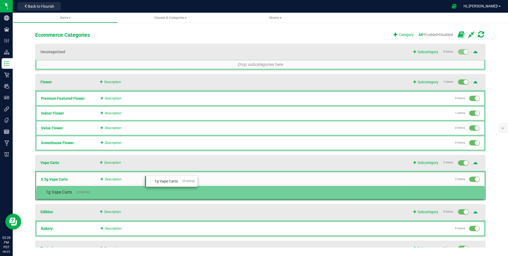
drag, startPoint x: 158, startPoint y: 137, endPoint x: 145, endPoint y: 178, distance: 43.1
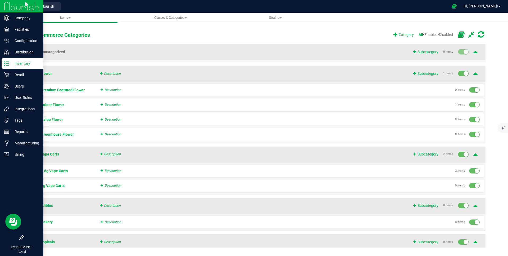
click at [7, 68] on div "Inventory" at bounding box center [23, 63] width 42 height 11
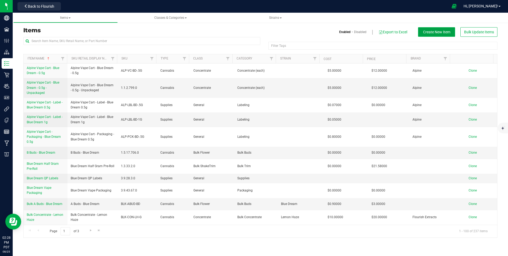
click at [428, 36] on button "Create New Item" at bounding box center [436, 32] width 37 height 10
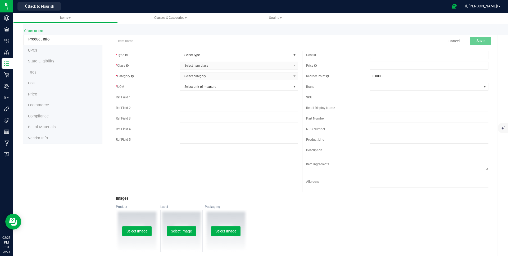
click at [188, 53] on span "Select type" at bounding box center [235, 54] width 111 height 7
click at [190, 63] on li "Cannabis" at bounding box center [236, 64] width 117 height 8
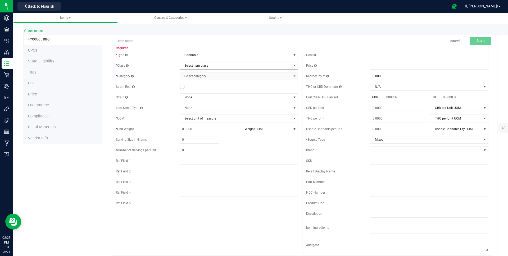
click at [200, 68] on span "Select item class" at bounding box center [235, 65] width 111 height 7
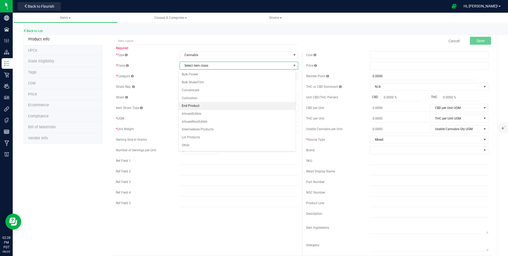
click at [200, 105] on li "End Product" at bounding box center [236, 106] width 117 height 8
click at [213, 71] on div "* Type Cannabis Select type Cannabis Non-Inventory Raw Materials Supplies * Cla…" at bounding box center [207, 130] width 190 height 159
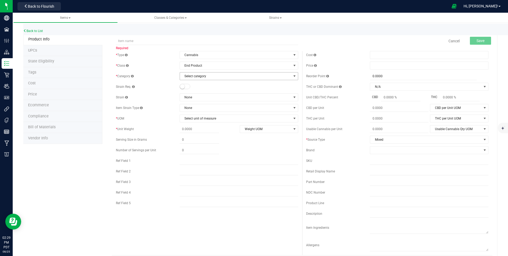
click at [213, 73] on span "Select category" at bounding box center [235, 75] width 111 height 7
click at [211, 85] on li "Whole Flower" at bounding box center [236, 85] width 117 height 8
click at [205, 94] on span "None" at bounding box center [235, 97] width 111 height 7
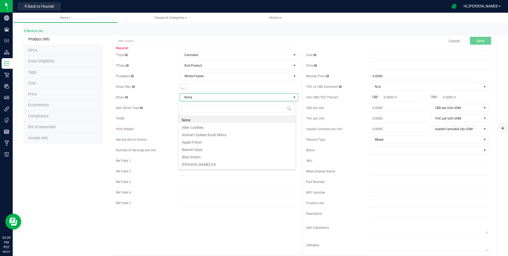
scroll to position [8, 117]
click at [205, 94] on span "None" at bounding box center [235, 97] width 111 height 7
click at [40, 32] on link "Back to List" at bounding box center [33, 31] width 20 height 4
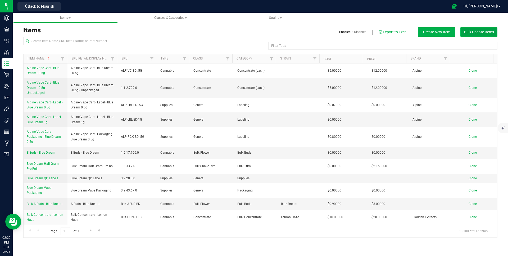
click at [482, 30] on span "Bulk Update Items" at bounding box center [479, 32] width 30 height 4
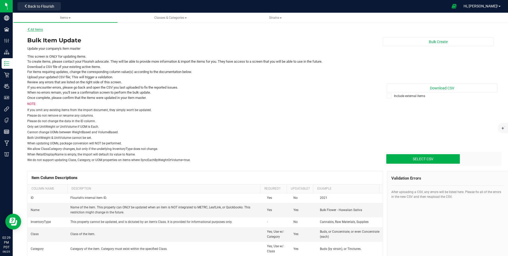
click at [41, 30] on link "All Items" at bounding box center [35, 30] width 16 height 4
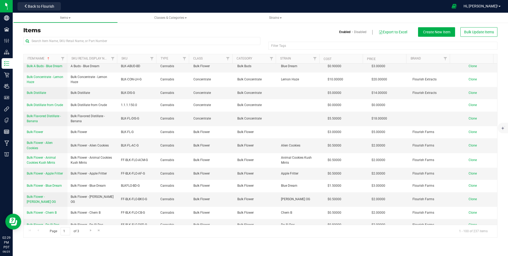
scroll to position [142, 0]
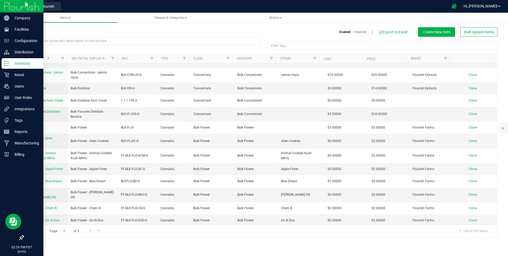
click at [21, 235] on icon at bounding box center [21, 237] width 5 height 5
click at [19, 238] on input "checkbox" at bounding box center [19, 238] width 0 height 0
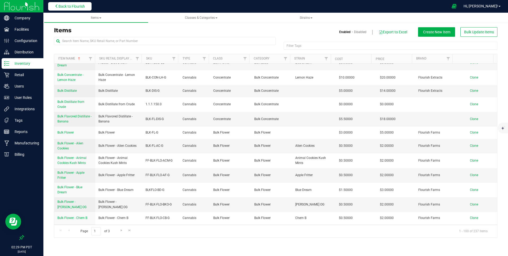
click at [63, 6] on span "Back to Flourish" at bounding box center [71, 6] width 26 height 4
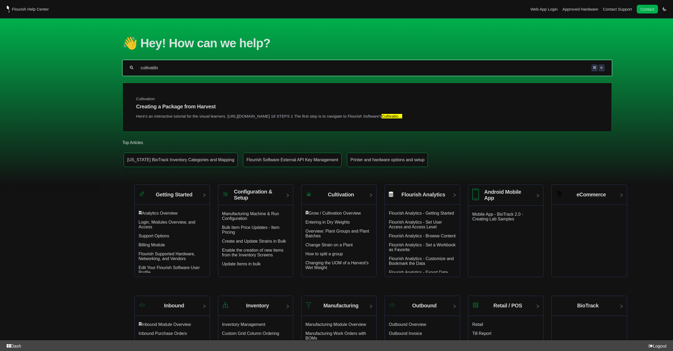
type input "cultivatilo"
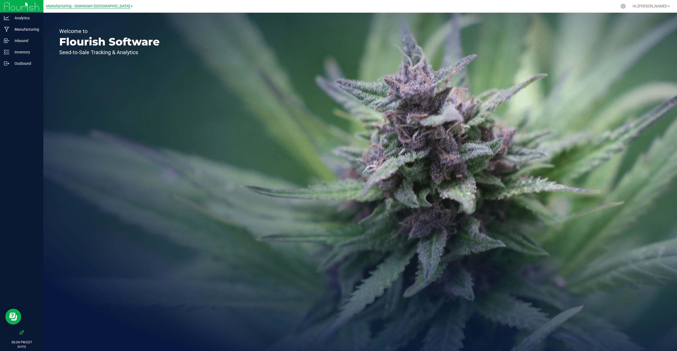
click at [83, 6] on span "Manufacturing - Downtown [GEOGRAPHIC_DATA]" at bounding box center [88, 6] width 84 height 5
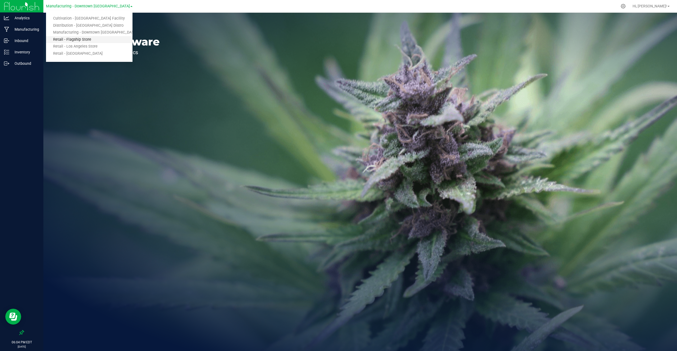
click at [67, 38] on link "Retail - Flagship Store" at bounding box center [89, 39] width 86 height 7
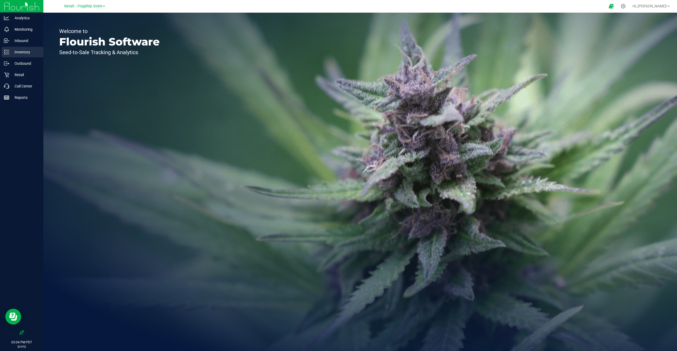
click at [33, 54] on p "Inventory" at bounding box center [25, 52] width 32 height 6
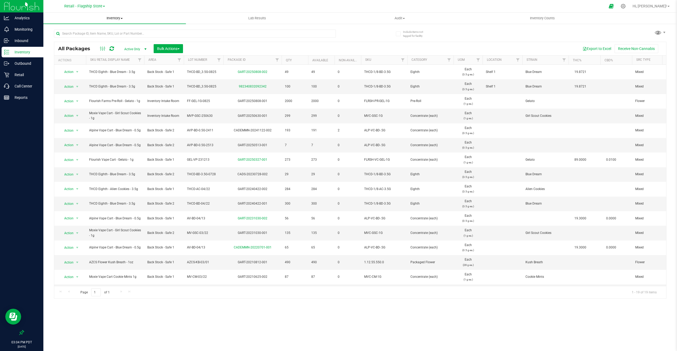
click at [114, 18] on span "Inventory" at bounding box center [114, 18] width 142 height 5
click at [90, 38] on li "All inventory" at bounding box center [114, 38] width 142 height 6
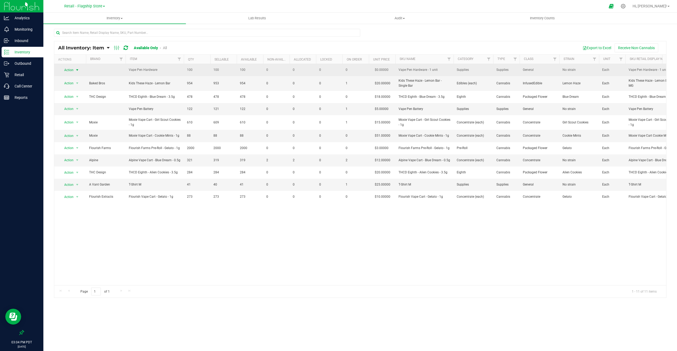
click at [71, 69] on span "Action" at bounding box center [66, 69] width 14 height 7
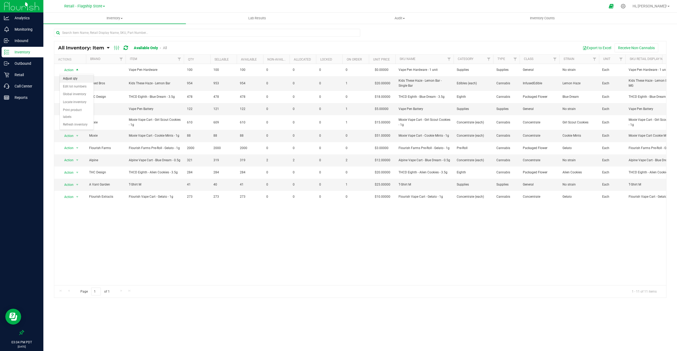
click at [71, 76] on li "Adjust qty" at bounding box center [77, 79] width 34 height 8
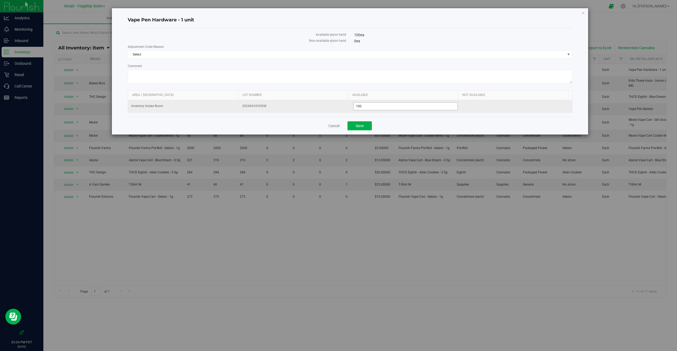
click at [361, 104] on span "100 100" at bounding box center [405, 106] width 105 height 8
click at [361, 104] on input "100" at bounding box center [405, 106] width 104 height 7
type input "0"
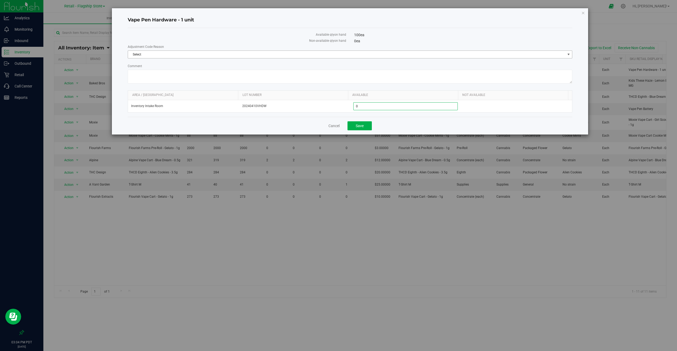
type input "0"
click at [328, 58] on span "Select" at bounding box center [346, 54] width 437 height 7
click at [294, 69] on div "Comment" at bounding box center [350, 74] width 444 height 21
click at [310, 56] on span "Select" at bounding box center [346, 54] width 437 height 7
click at [305, 65] on li "Incorrect Quantity" at bounding box center [350, 63] width 444 height 8
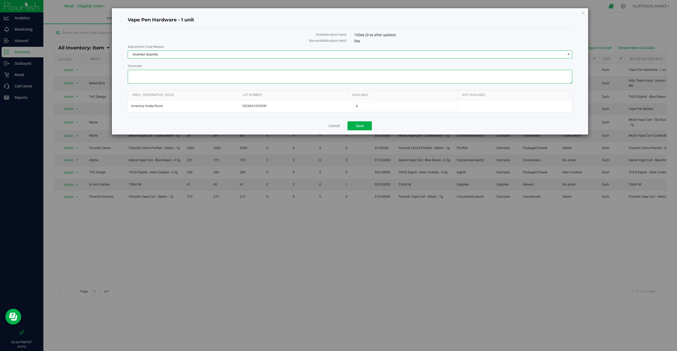
click at [294, 75] on textarea "Comment" at bounding box center [350, 77] width 444 height 14
type textarea "Write off"
click at [361, 130] on button "Save" at bounding box center [359, 125] width 24 height 9
